Goal: Task Accomplishment & Management: Manage account settings

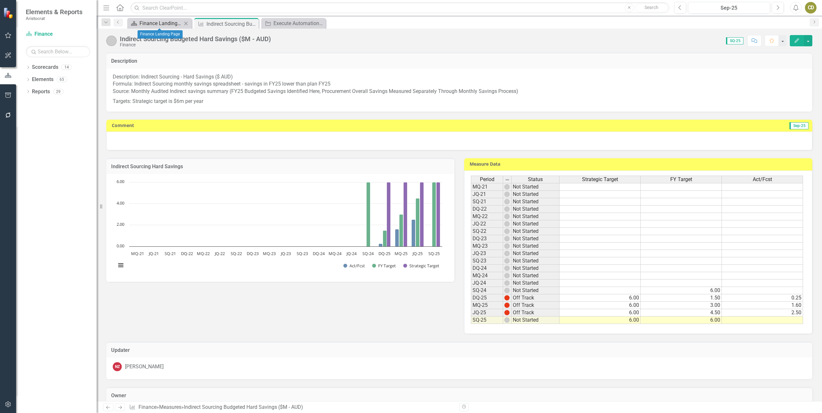
click at [144, 21] on div "Finance Landing Page" at bounding box center [160, 23] width 42 height 8
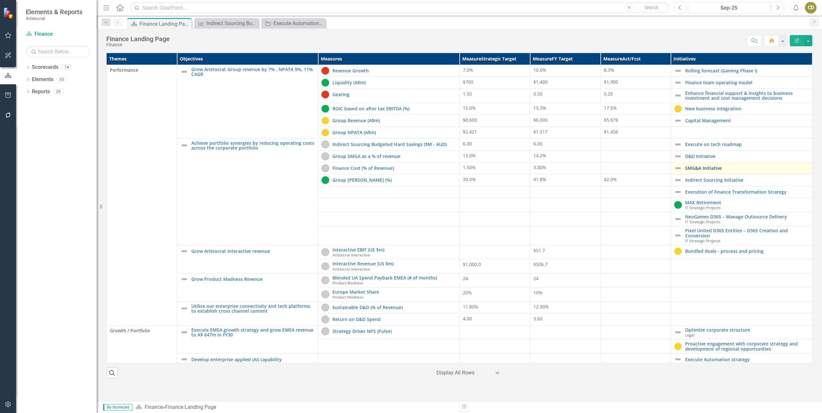
click at [710, 166] on link "SMG&A Initiative" at bounding box center [747, 168] width 124 height 5
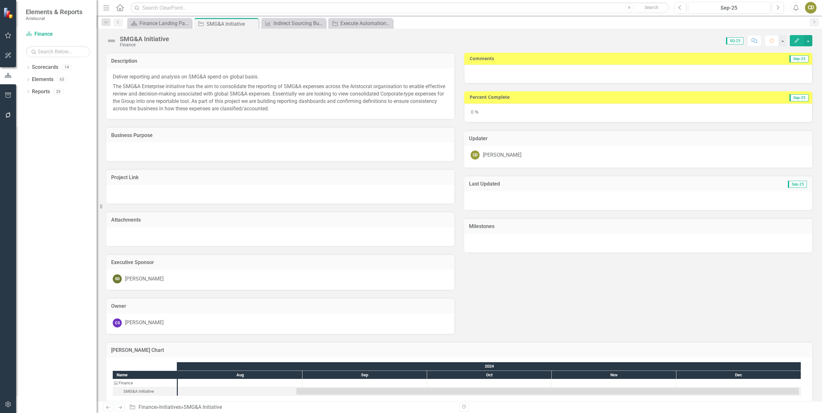
click at [509, 76] on div at bounding box center [638, 74] width 348 height 19
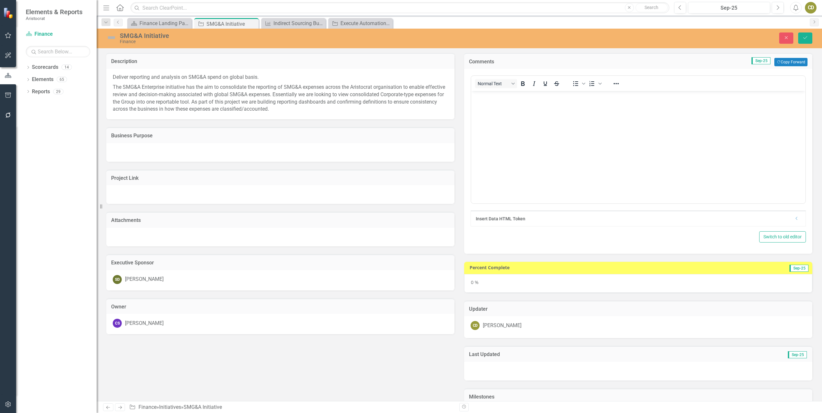
click at [505, 103] on body "Rich Text Area. Press ALT-0 for help." at bounding box center [638, 139] width 334 height 97
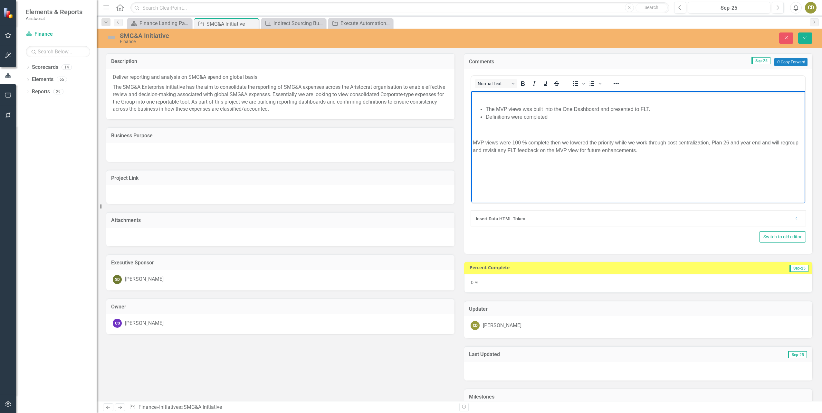
click at [487, 99] on p "Rich Text Area. Press ALT-0 for help." at bounding box center [638, 97] width 331 height 8
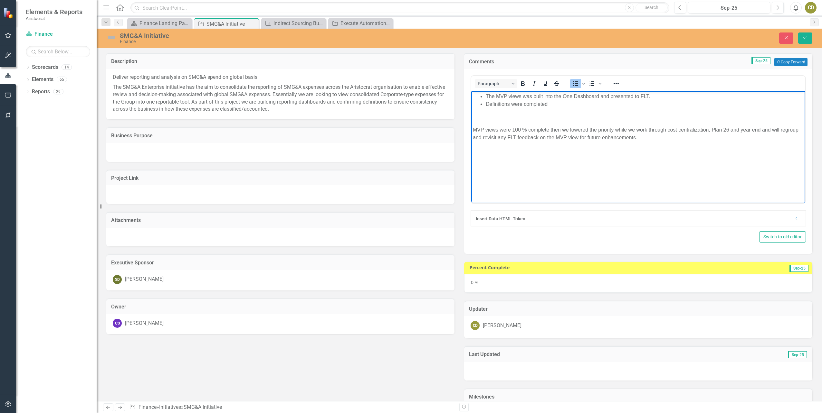
click at [476, 124] on body "The MVP views was built into the One Dashboard and presented to FLT. Definition…" at bounding box center [638, 139] width 334 height 97
click at [473, 129] on p "MVP views were 100 % complete then we lowered the priority while we work throug…" at bounding box center [638, 133] width 331 height 15
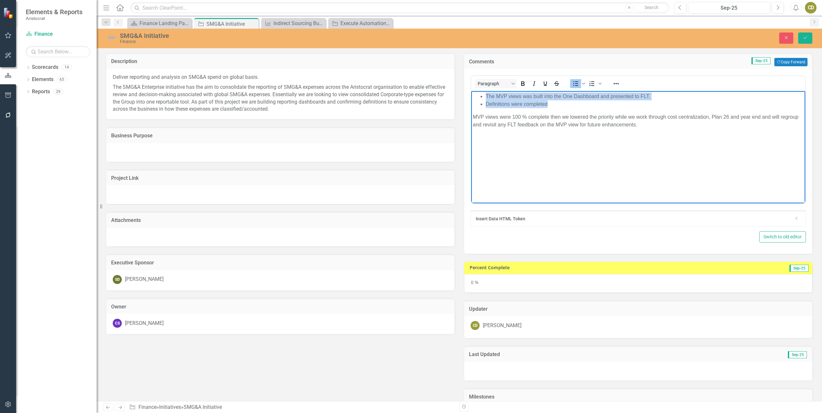
drag, startPoint x: 549, startPoint y: 106, endPoint x: 486, endPoint y: 97, distance: 64.3
click at [486, 97] on ul "The MVP views was built into the One Dashboard and presented to FLT. Definition…" at bounding box center [638, 100] width 331 height 15
click at [612, 82] on icon "Reveal or hide additional toolbar items" at bounding box center [616, 84] width 8 height 8
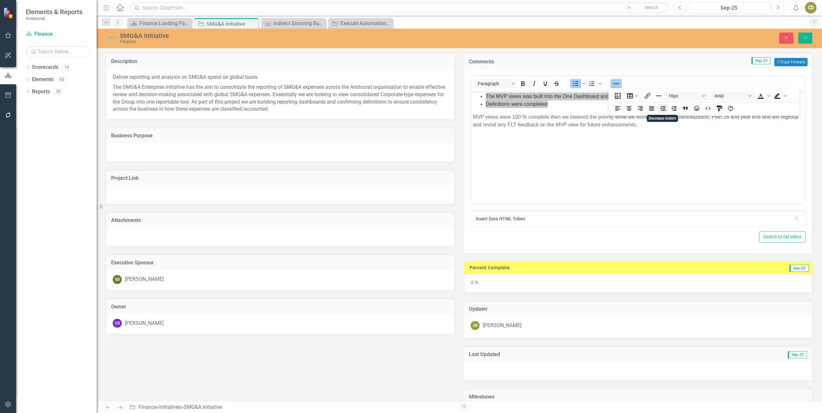
click at [661, 109] on icon "Decrease indent" at bounding box center [662, 108] width 5 height 5
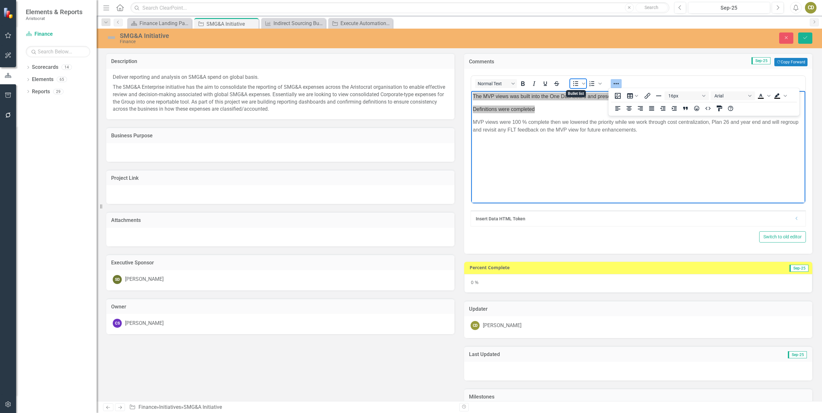
click at [573, 80] on span "Bullet list" at bounding box center [575, 83] width 11 height 9
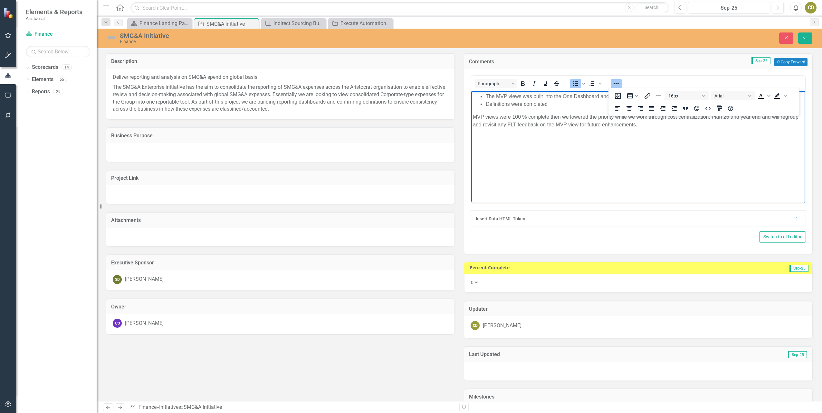
click at [626, 150] on body "The MVP views was built into the One Dashboard and presented to FLT. Definition…" at bounding box center [638, 139] width 334 height 97
click at [603, 176] on body "The MVP views was built into the One Dashboard and presented to FLT. Definition…" at bounding box center [638, 139] width 334 height 97
click at [617, 84] on icon "Reveal or hide additional toolbar items" at bounding box center [616, 84] width 8 height 8
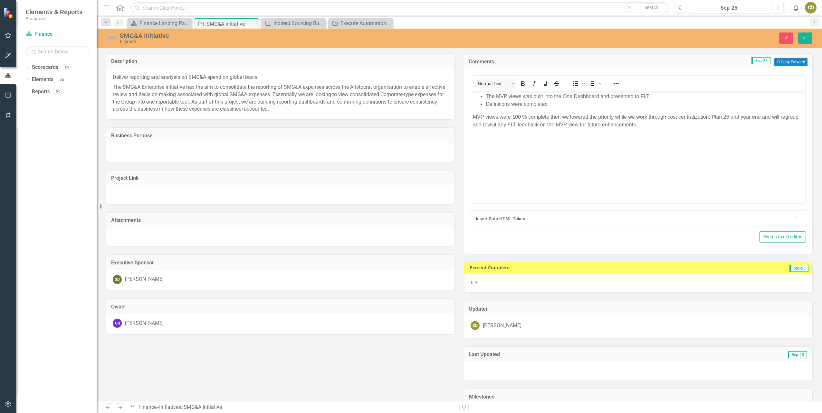
click at [603, 174] on body "The MVP views was built into the One Dashboard and presented to FLT. Definition…" at bounding box center [638, 139] width 334 height 97
click at [468, 284] on div "0 %" at bounding box center [638, 283] width 348 height 19
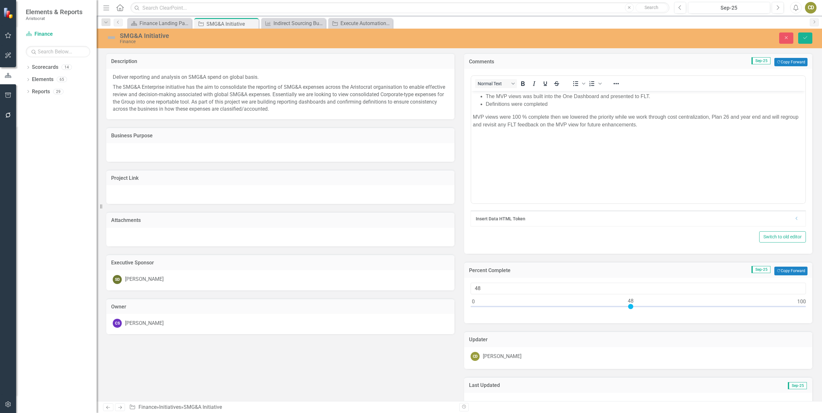
type input "50"
drag, startPoint x: 470, startPoint y: 307, endPoint x: 635, endPoint y: 305, distance: 164.5
click at [635, 305] on div at bounding box center [636, 306] width 5 height 5
click at [805, 36] on icon "Save" at bounding box center [805, 37] width 6 height 5
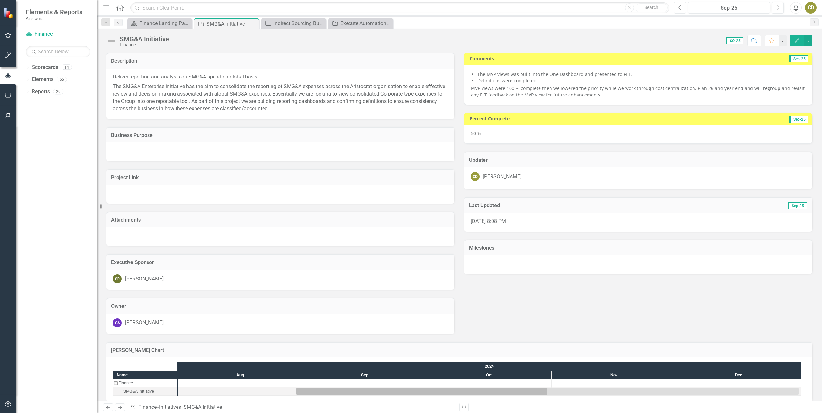
click at [680, 8] on icon "Previous" at bounding box center [680, 8] width 4 height 6
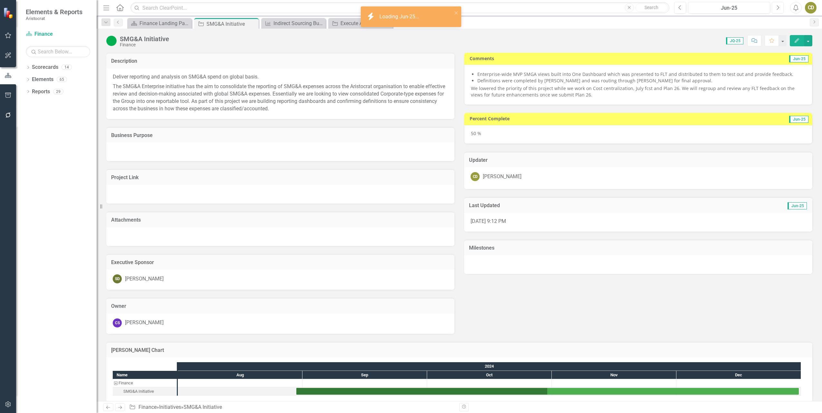
click at [777, 10] on icon "button" at bounding box center [778, 7] width 3 height 5
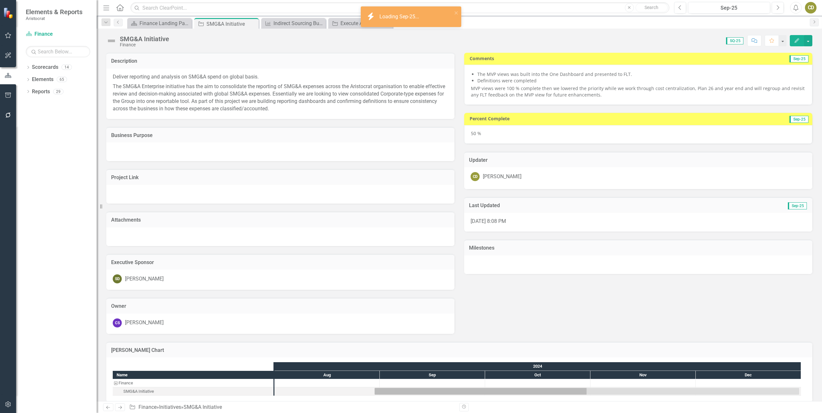
click at [112, 41] on img at bounding box center [111, 41] width 10 height 10
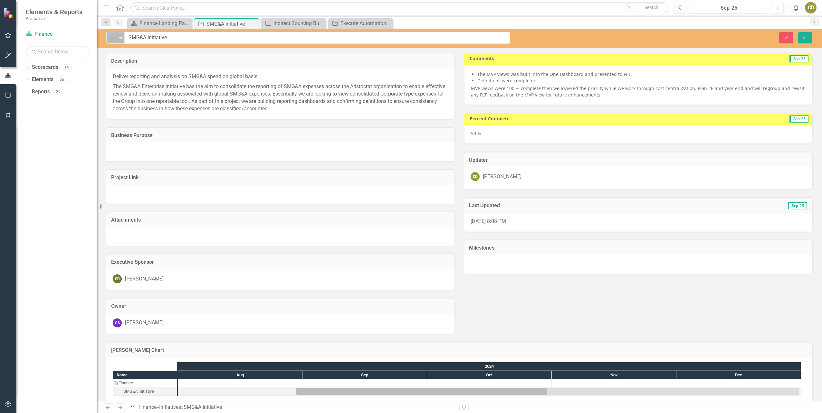
click at [121, 37] on icon at bounding box center [120, 38] width 3 height 2
click at [124, 60] on div "On Track" at bounding box center [134, 59] width 20 height 7
click at [805, 38] on icon "submit" at bounding box center [805, 37] width 4 height 3
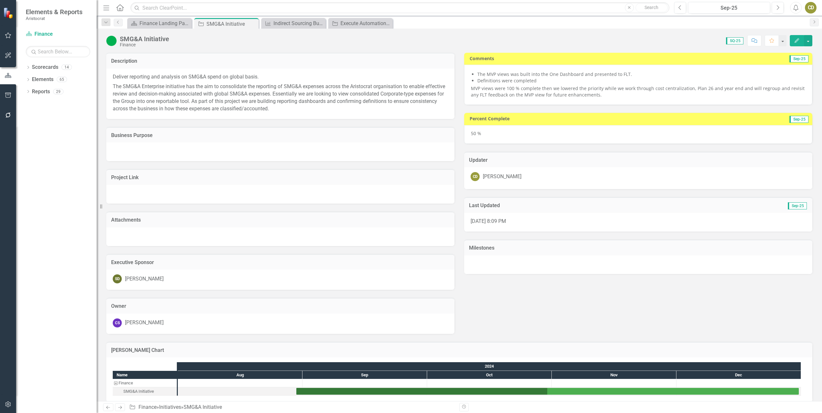
scroll to position [7, 0]
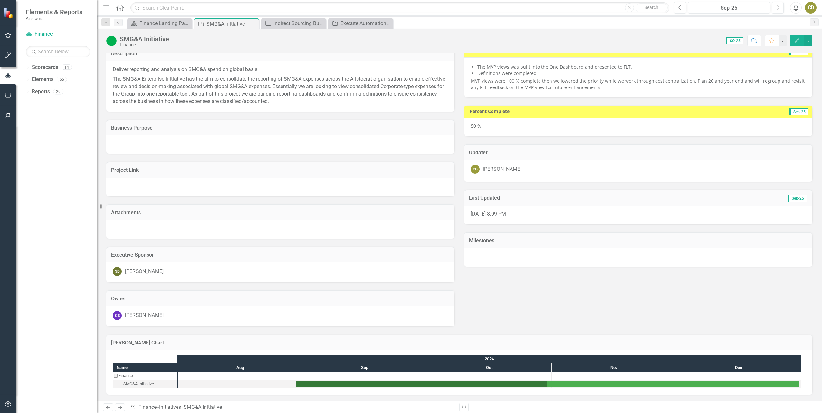
click at [795, 41] on icon "button" at bounding box center [796, 40] width 5 height 5
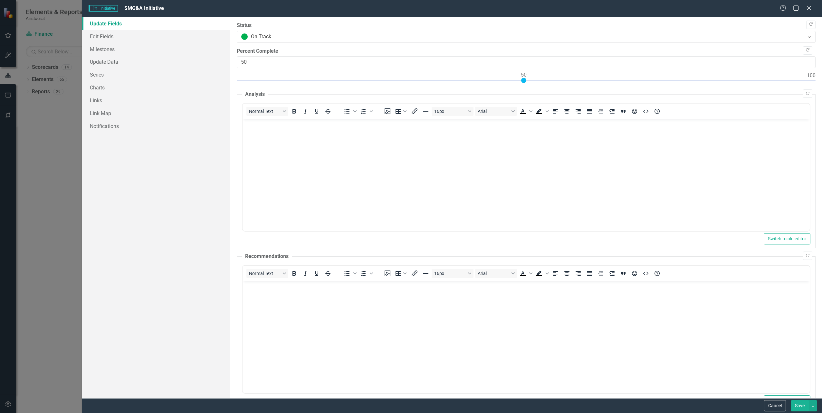
scroll to position [0, 0]
click at [797, 408] on button "Save" at bounding box center [799, 406] width 18 height 11
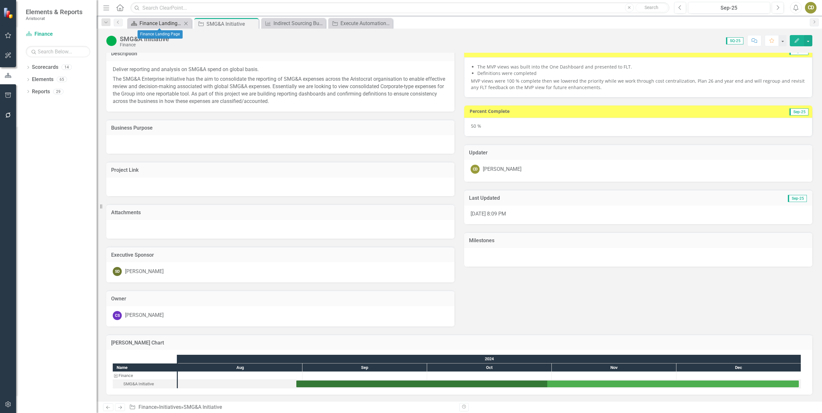
click at [150, 24] on div "Finance Landing Page" at bounding box center [160, 23] width 42 height 8
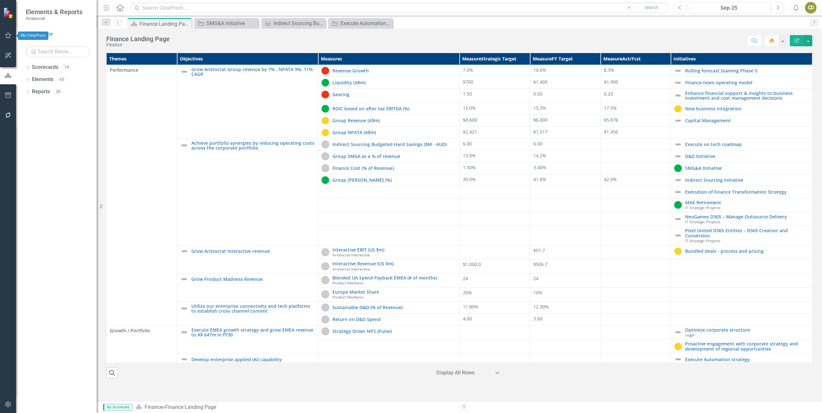
click at [10, 36] on icon "button" at bounding box center [8, 35] width 7 height 5
click at [48, 45] on link "My Workspace" at bounding box center [58, 44] width 64 height 7
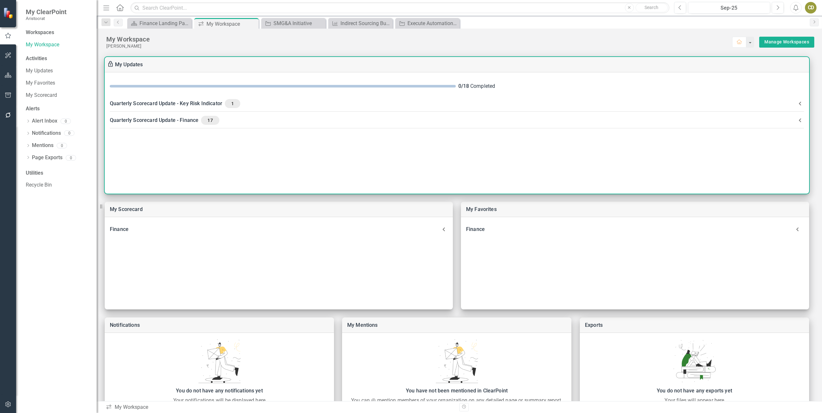
click at [801, 103] on icon at bounding box center [800, 104] width 8 height 8
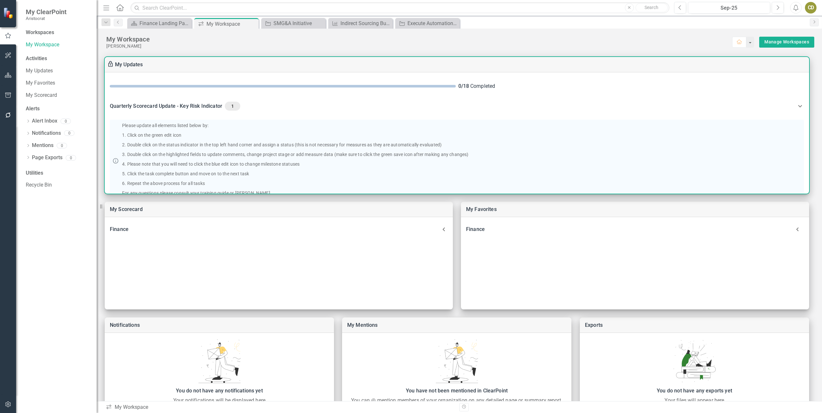
click at [801, 103] on icon at bounding box center [800, 106] width 8 height 8
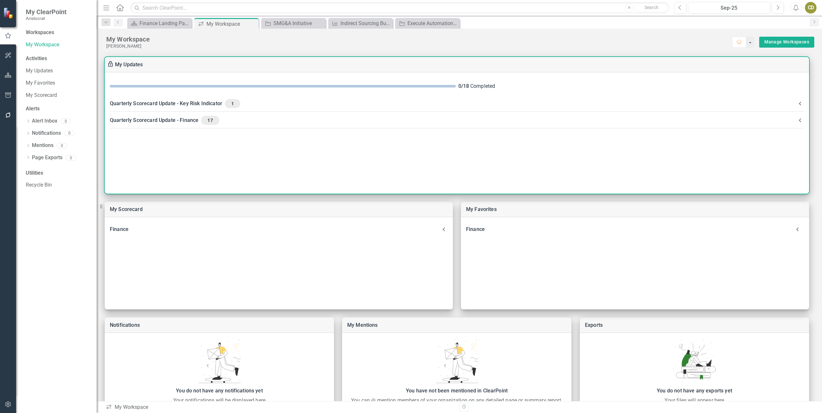
click at [798, 121] on icon at bounding box center [800, 121] width 8 height 8
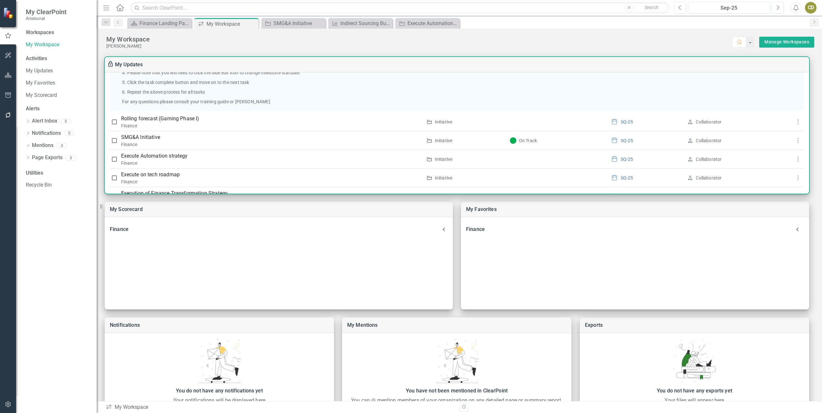
scroll to position [109, 0]
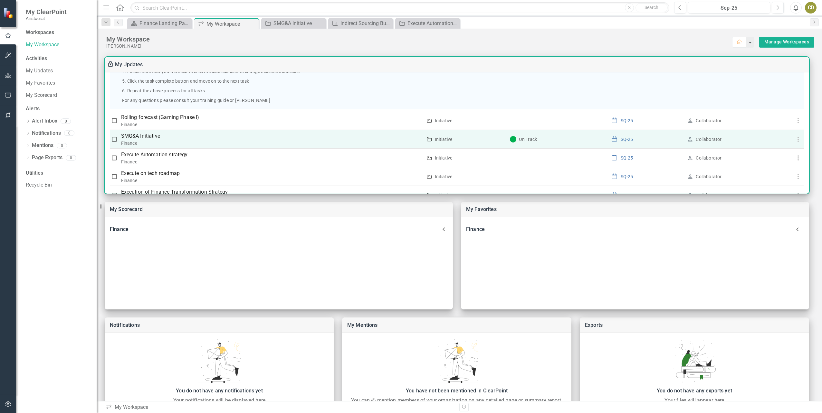
click at [795, 141] on icon "button" at bounding box center [798, 140] width 8 height 8
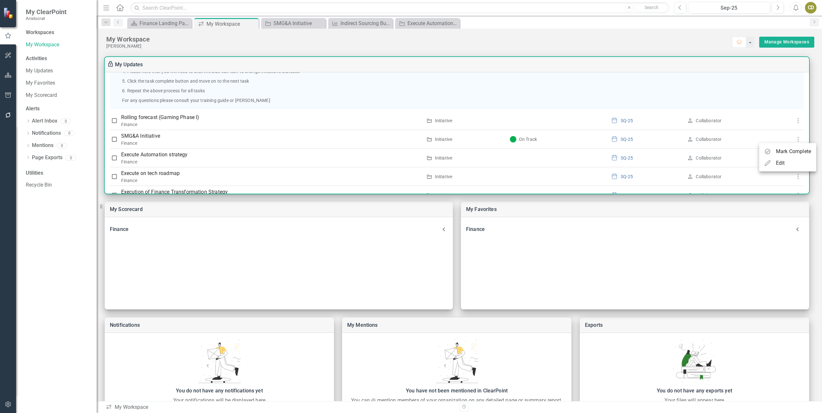
click at [778, 164] on div "Edit" at bounding box center [780, 163] width 9 height 8
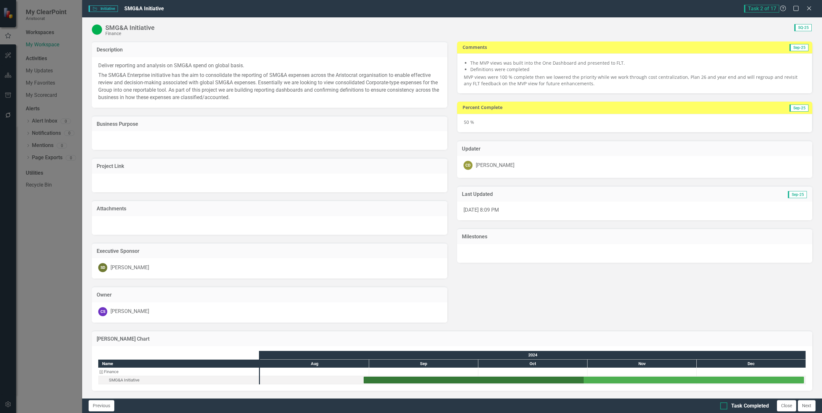
click at [723, 407] on div at bounding box center [723, 406] width 7 height 7
click at [723, 407] on input "Task Completed" at bounding box center [722, 405] width 4 height 4
checkbox input "true"
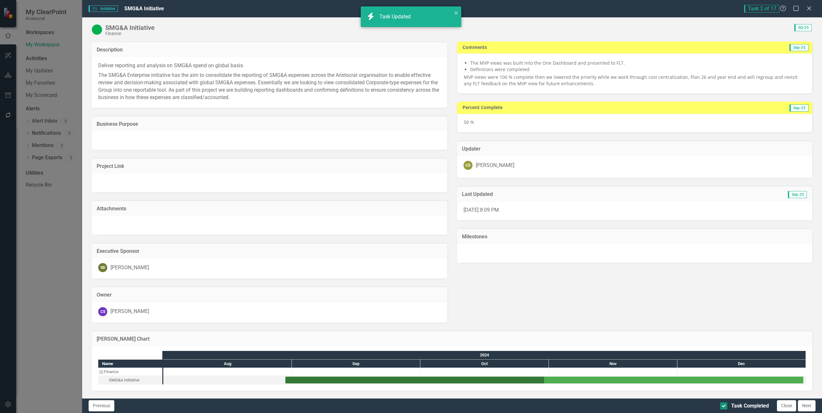
checkbox input "true"
click at [786, 404] on button "Close" at bounding box center [786, 406] width 19 height 11
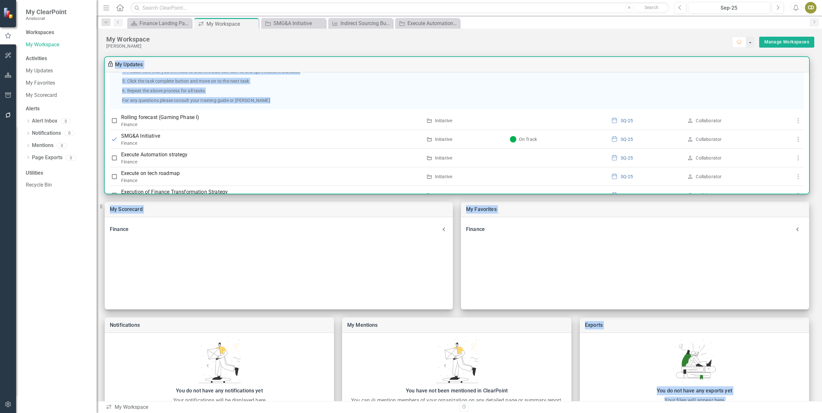
drag, startPoint x: 809, startPoint y: 121, endPoint x: 808, endPoint y: 141, distance: 19.6
click at [808, 141] on div "My Scorecard Finance Measure Revenue Growth Measure ROIC based on after tax EBI…" at bounding box center [459, 241] width 725 height 385
drag, startPoint x: 808, startPoint y: 141, endPoint x: 759, endPoint y: 84, distance: 75.3
click at [759, 84] on div "Please update all elements listed below by: 1. Click on the green edit icon 2. …" at bounding box center [457, 68] width 694 height 82
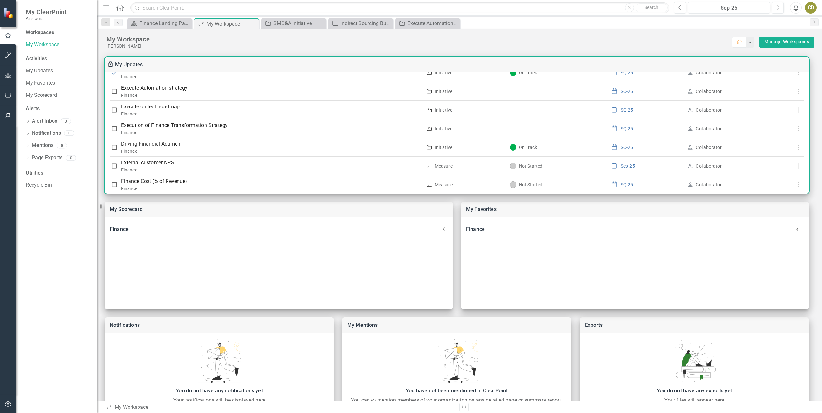
scroll to position [177, 0]
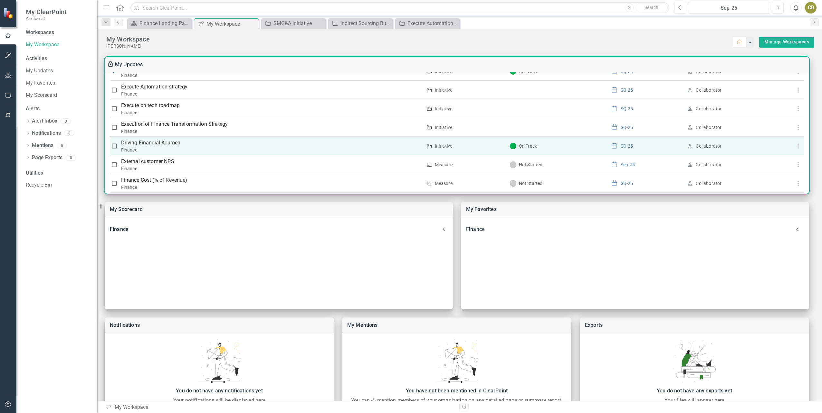
click at [796, 148] on icon "button" at bounding box center [798, 146] width 8 height 8
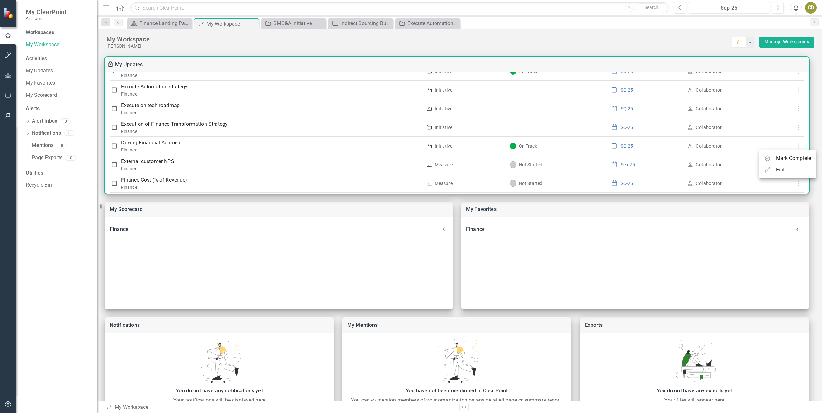
click at [783, 168] on div "Edit" at bounding box center [780, 170] width 9 height 8
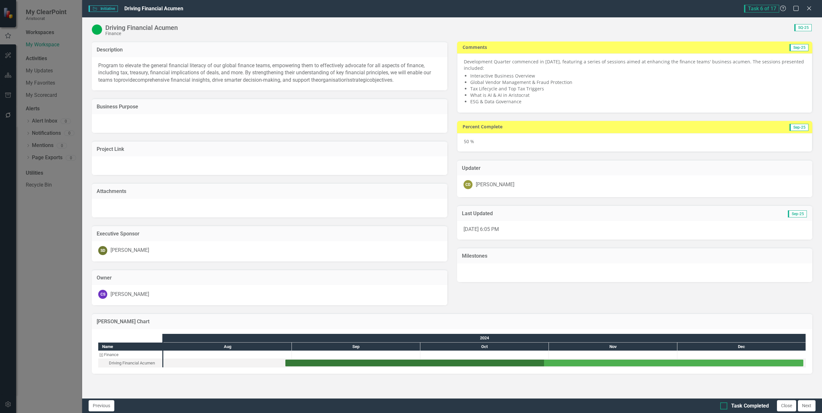
click at [725, 406] on div at bounding box center [723, 406] width 7 height 7
click at [724, 406] on input "Task Completed" at bounding box center [722, 405] width 4 height 4
checkbox input "true"
click at [806, 8] on icon "Close" at bounding box center [809, 8] width 8 height 6
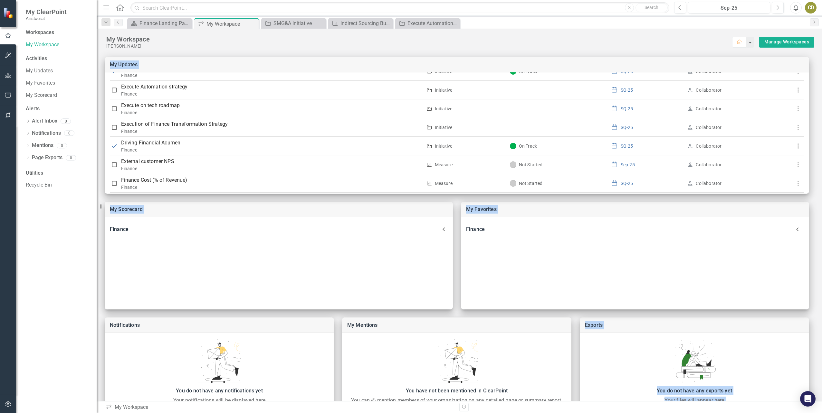
drag, startPoint x: 806, startPoint y: 133, endPoint x: 811, endPoint y: 156, distance: 24.1
click at [811, 156] on div "My Scorecard Finance Measure Revenue Growth Measure ROIC based on after tax EBI…" at bounding box center [459, 241] width 725 height 385
click at [675, 40] on div "My Workspace" at bounding box center [419, 39] width 626 height 8
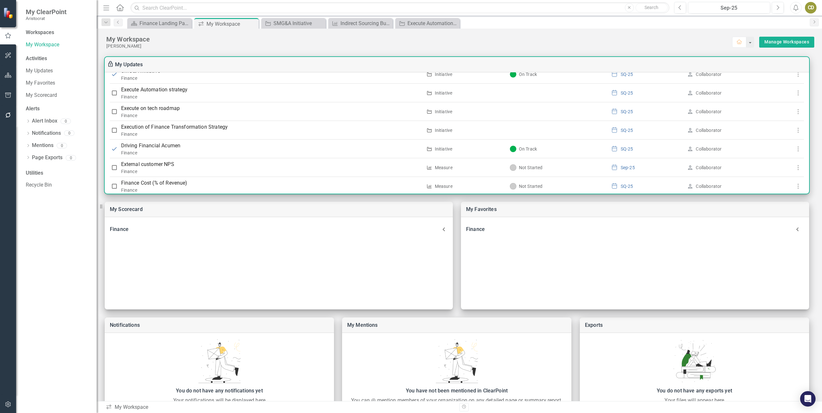
scroll to position [171, 0]
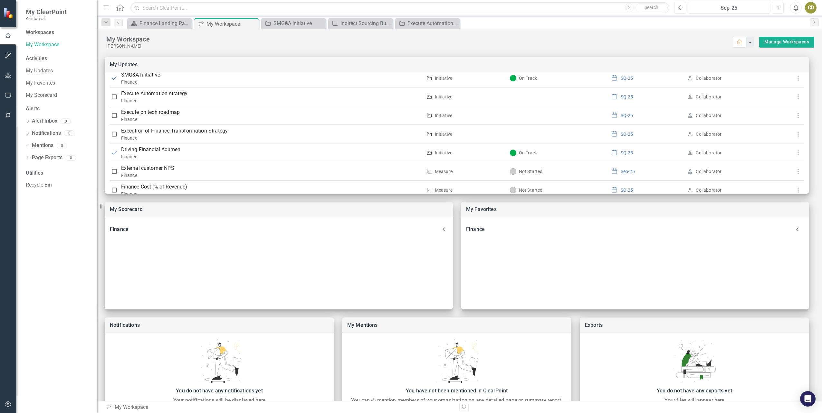
click at [406, 40] on div "My Workspace" at bounding box center [419, 39] width 626 height 8
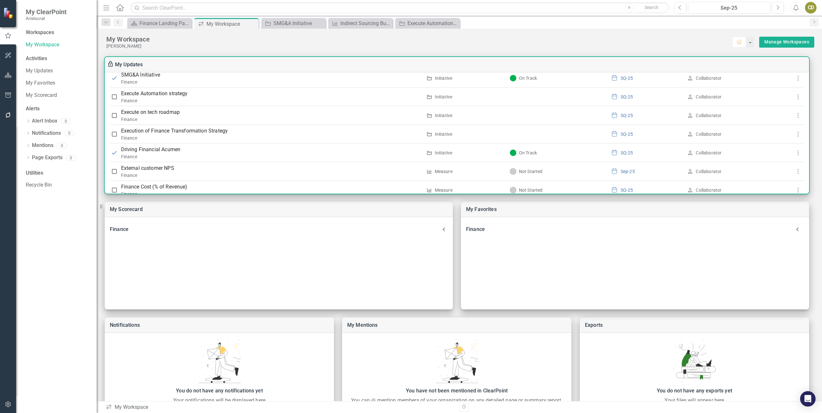
scroll to position [0, 0]
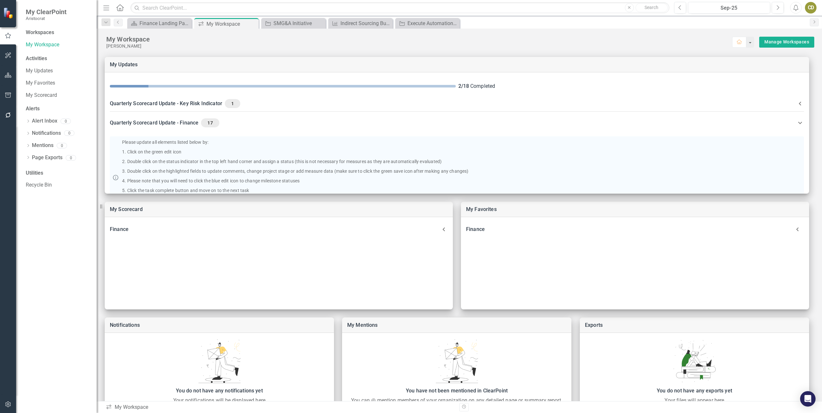
click at [649, 38] on div "My Workspace" at bounding box center [419, 39] width 626 height 8
click at [733, 46] on button "Home" at bounding box center [739, 42] width 14 height 11
click at [652, 44] on div "[PERSON_NAME]" at bounding box center [419, 45] width 626 height 5
click at [29, 43] on link "My Workspace" at bounding box center [58, 44] width 64 height 7
click at [148, 23] on div "Finance Landing Page" at bounding box center [160, 23] width 42 height 8
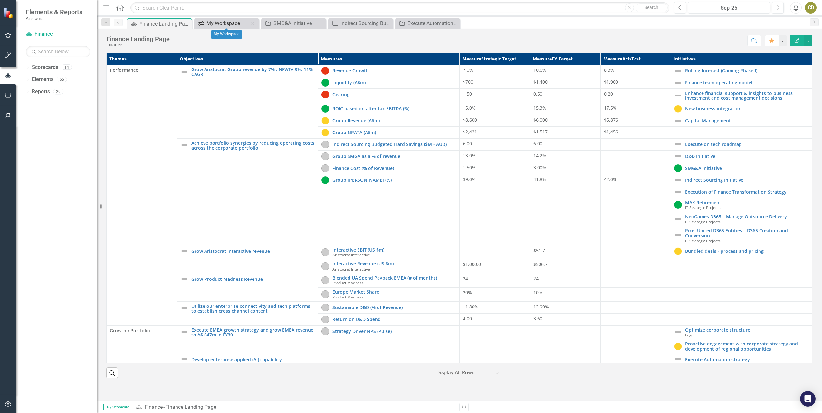
click at [208, 22] on div "My Workspace" at bounding box center [227, 23] width 42 height 8
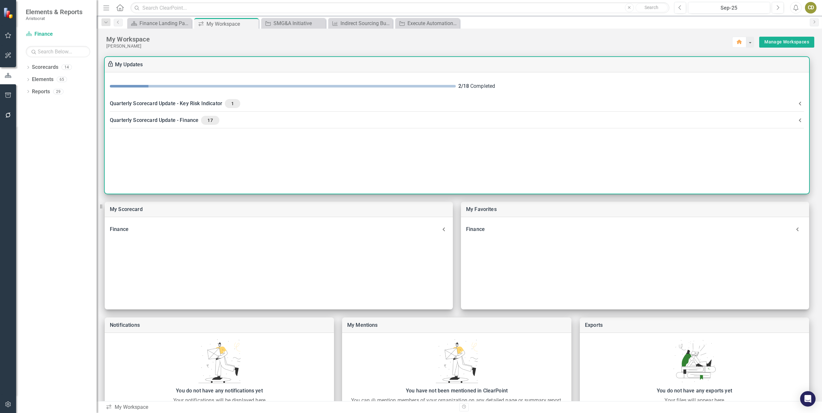
click at [127, 104] on div "Quarterly Scorecard Update - Key Risk Indicator 1" at bounding box center [453, 103] width 686 height 9
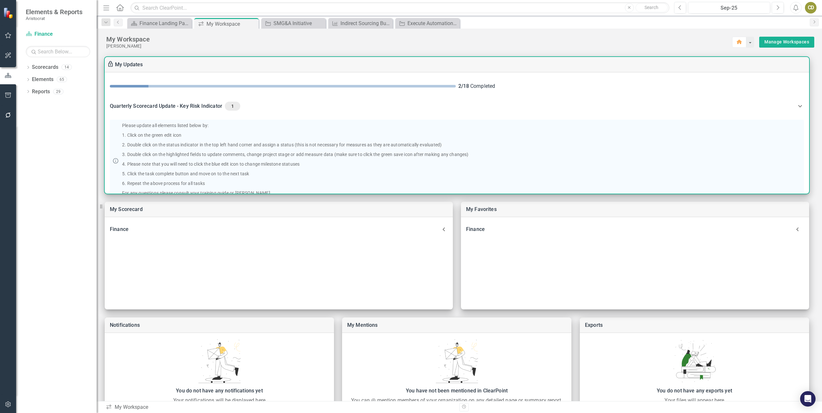
scroll to position [56, 0]
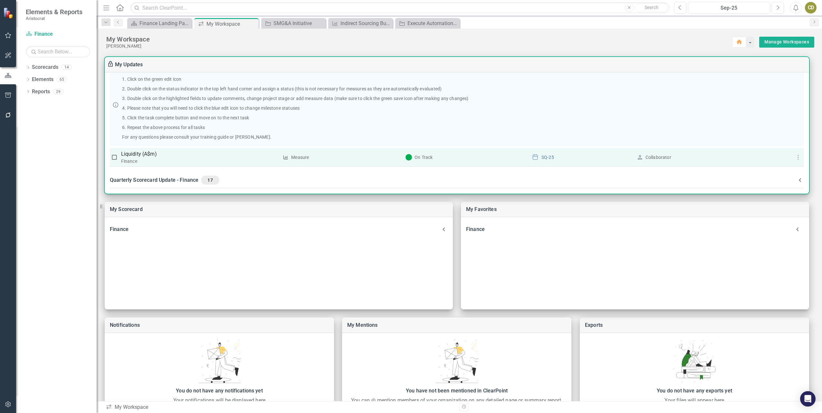
click at [186, 154] on p "Liquidity (A$m)" at bounding box center [200, 154] width 158 height 8
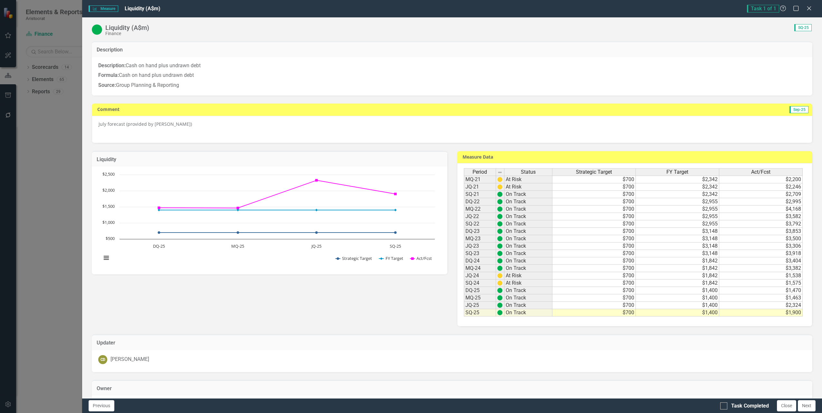
click at [716, 152] on div "Measure Data Last Calculated" at bounding box center [634, 157] width 355 height 12
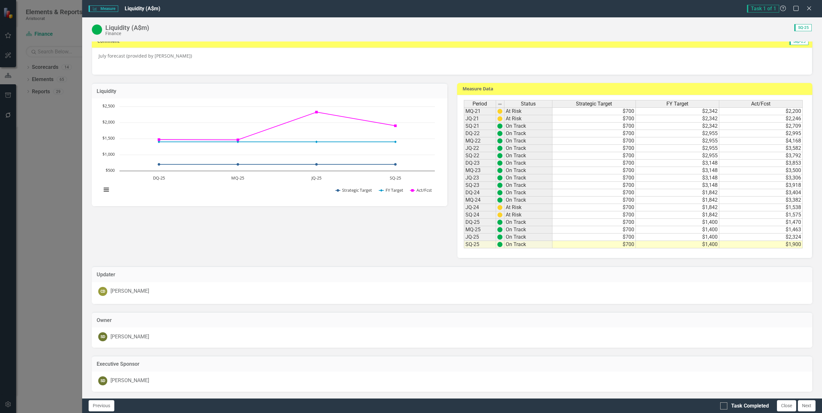
scroll to position [0, 0]
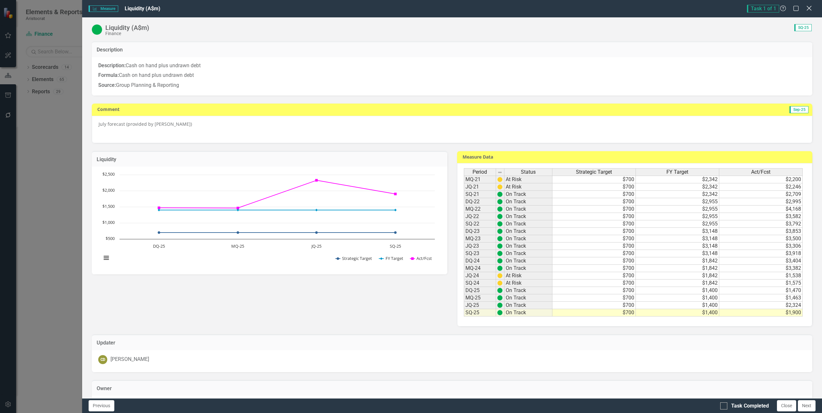
click at [809, 9] on icon "Close" at bounding box center [809, 8] width 8 height 6
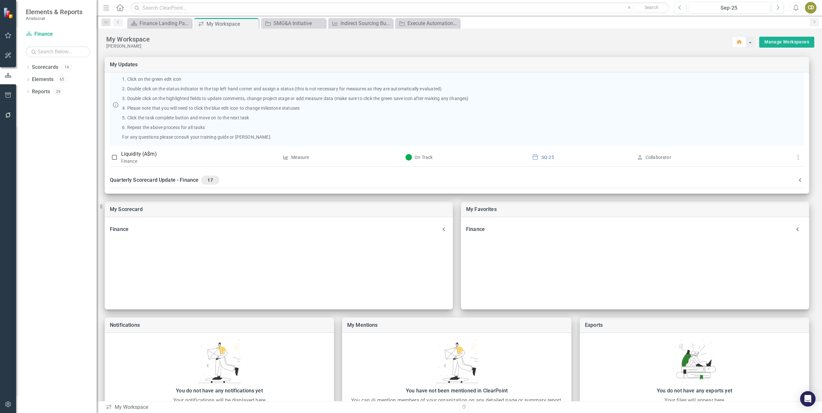
click at [570, 42] on div "My Workspace" at bounding box center [419, 39] width 626 height 8
click at [252, 24] on icon at bounding box center [253, 24] width 4 height 4
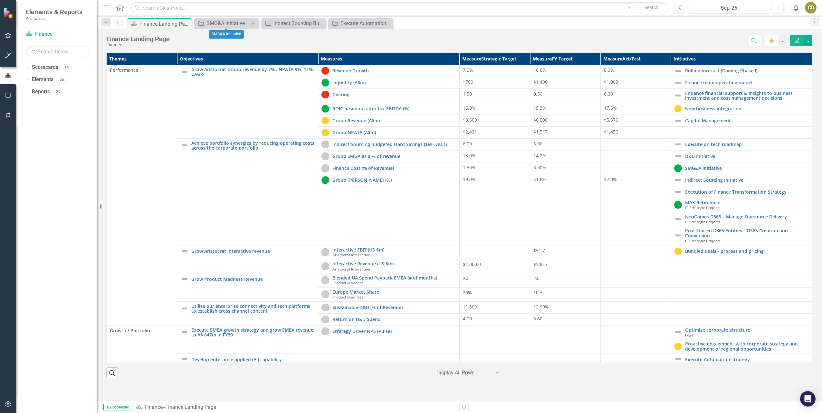
click at [254, 24] on icon "Close" at bounding box center [253, 23] width 6 height 5
click at [256, 23] on icon "Close" at bounding box center [253, 23] width 6 height 5
click at [255, 25] on icon "Close" at bounding box center [253, 23] width 6 height 5
